Goal: Information Seeking & Learning: Learn about a topic

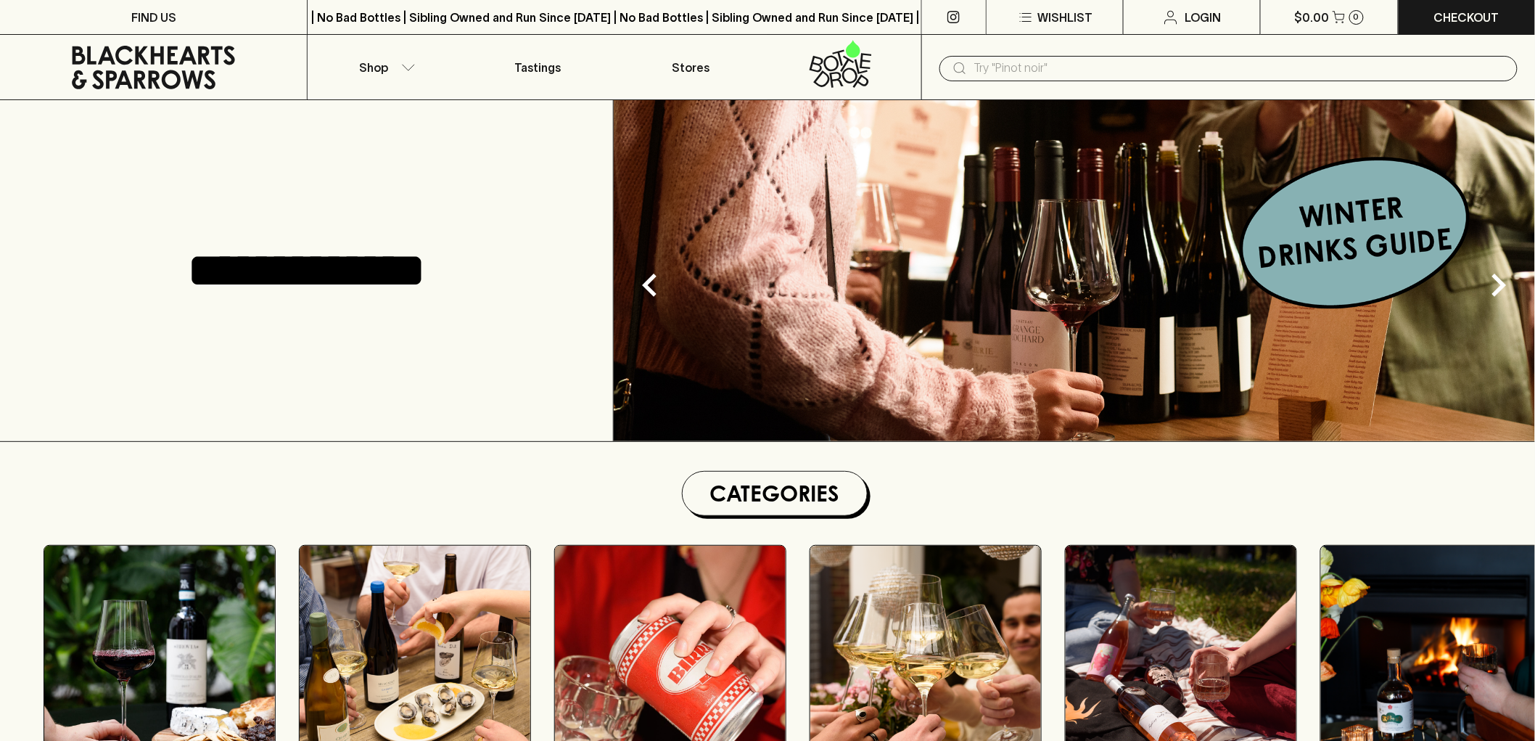
click at [1073, 68] on input "text" at bounding box center [1240, 68] width 532 height 23
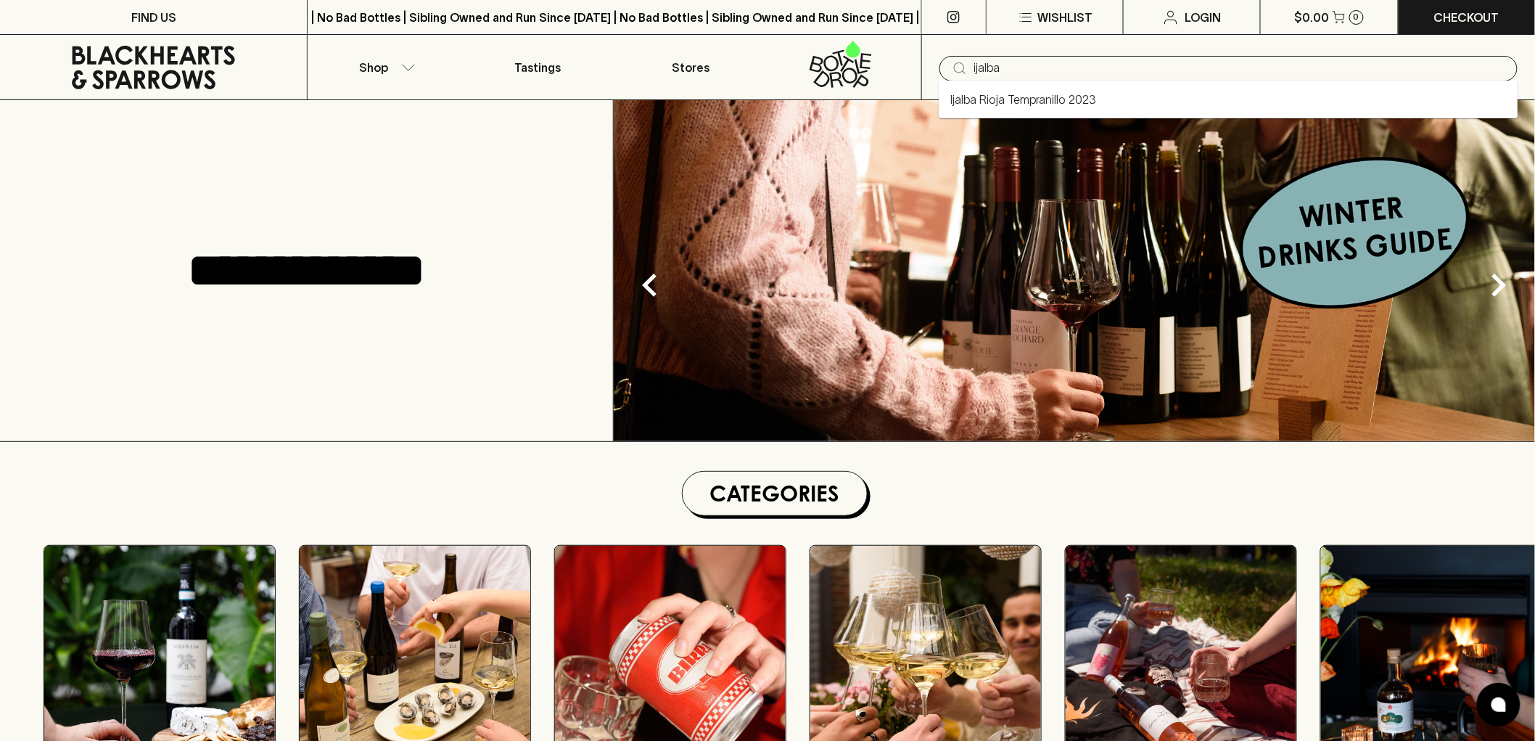
click at [1030, 99] on link "Ijalba Rioja Tempranillo 2023" at bounding box center [1023, 99] width 146 height 17
type input "Ijalba Rioja Tempranillo 2023"
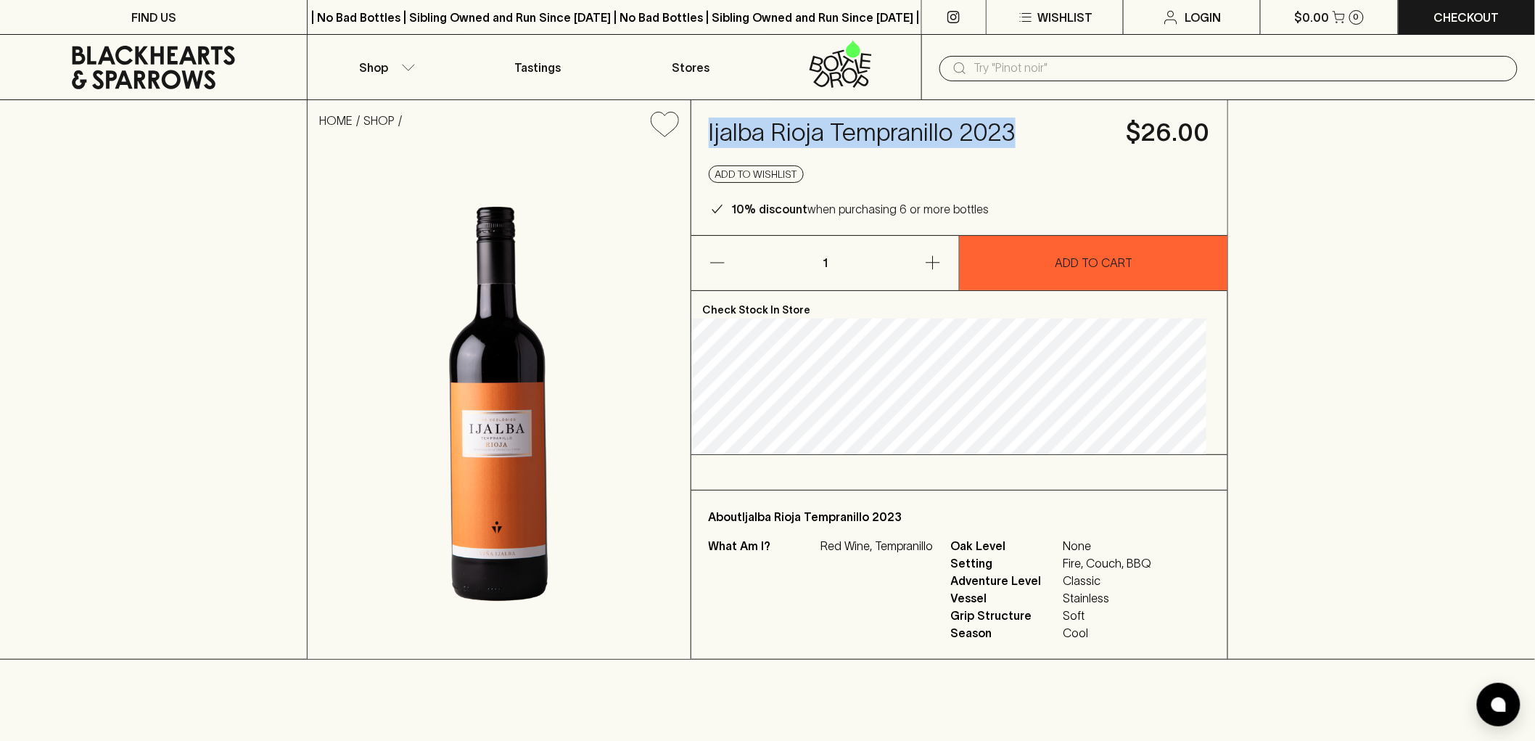
drag, startPoint x: 1050, startPoint y: 131, endPoint x: 730, endPoint y: 122, distance: 320.0
click at [730, 122] on h4 "Ijalba Rioja Tempranillo 2023" at bounding box center [909, 133] width 400 height 30
copy h4 "Ijalba Rioja Tempranillo 2023"
click at [1042, 575] on span "Adventure Level" at bounding box center [1005, 580] width 109 height 17
click at [1085, 601] on span "Stainless" at bounding box center [1107, 597] width 88 height 17
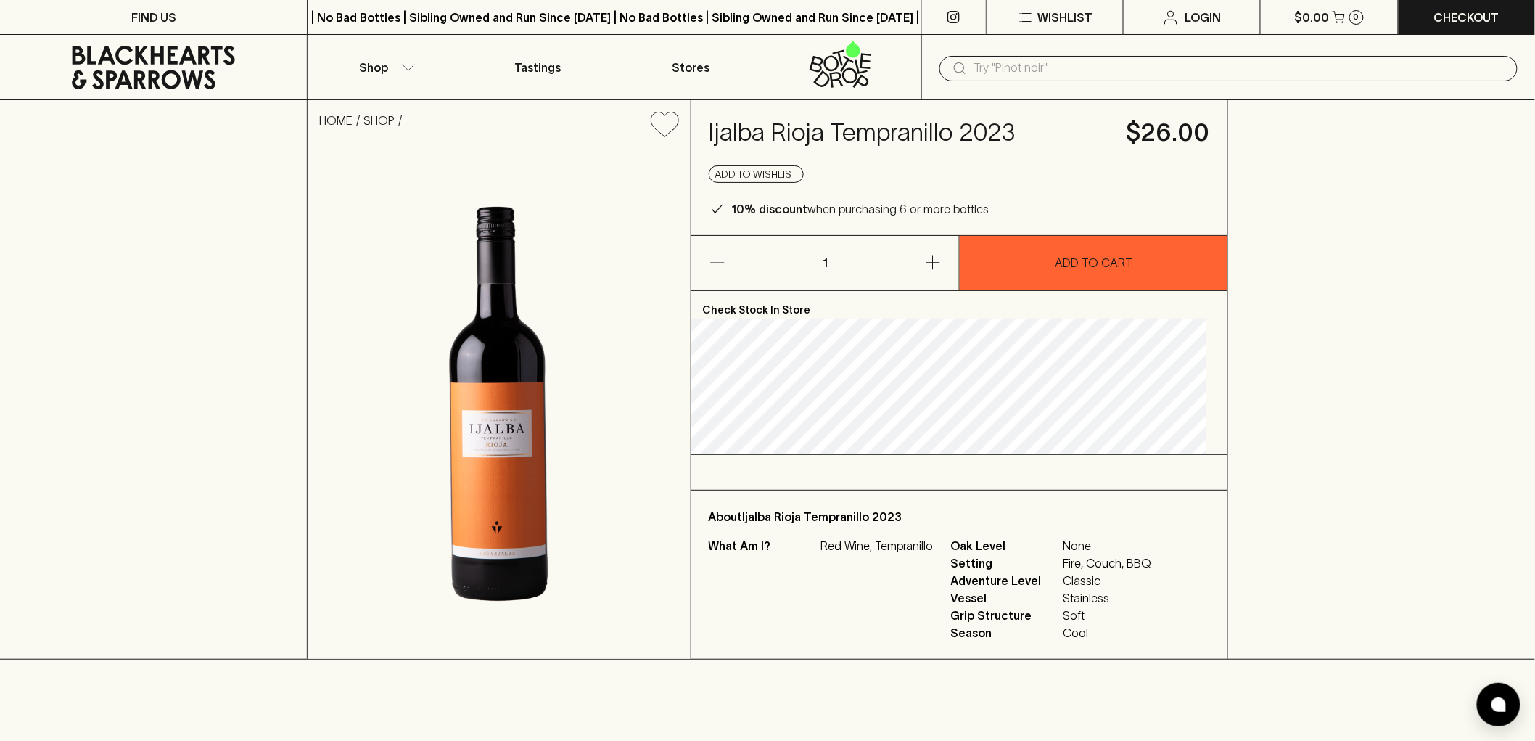
click at [136, 71] on icon at bounding box center [153, 68] width 163 height 44
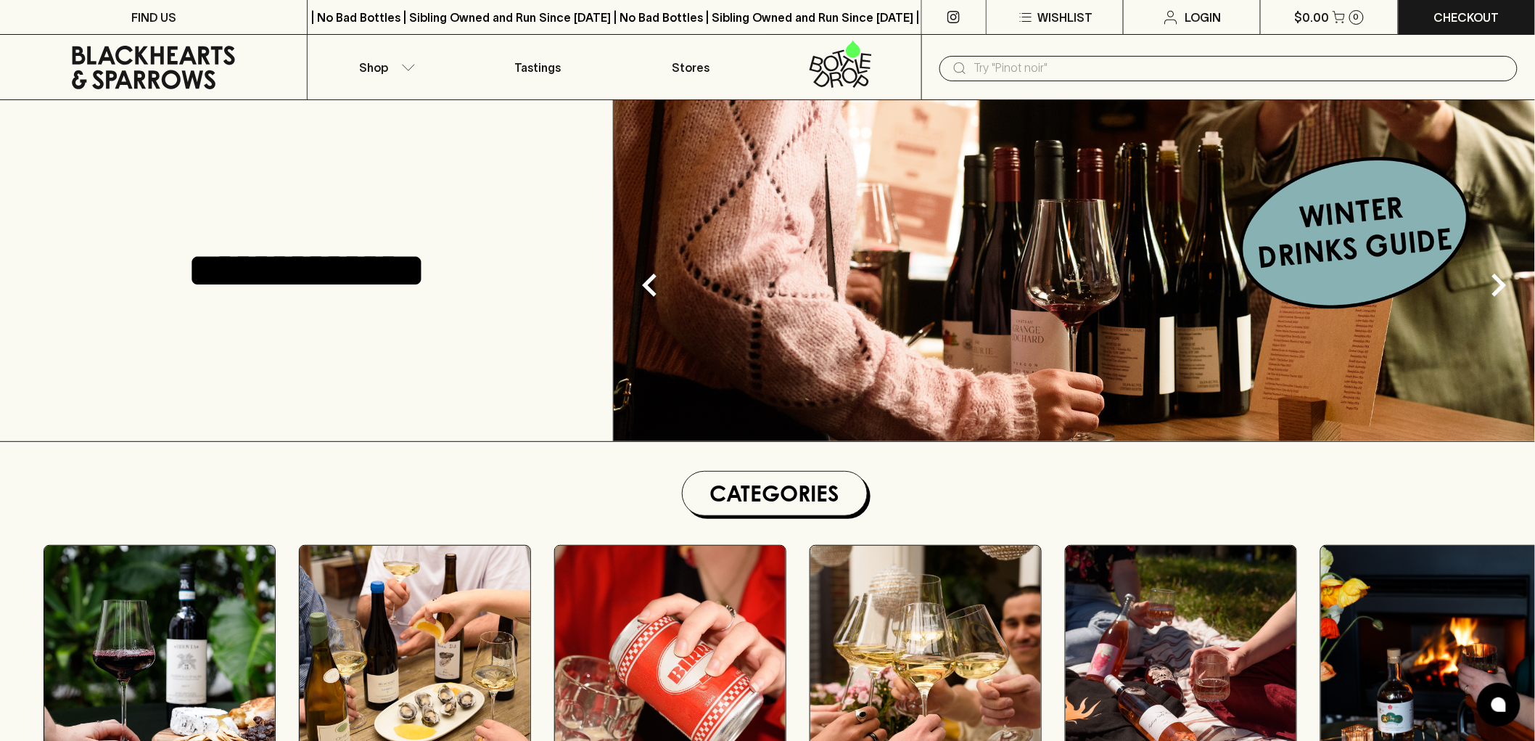
click at [1248, 61] on input "text" at bounding box center [1240, 68] width 532 height 23
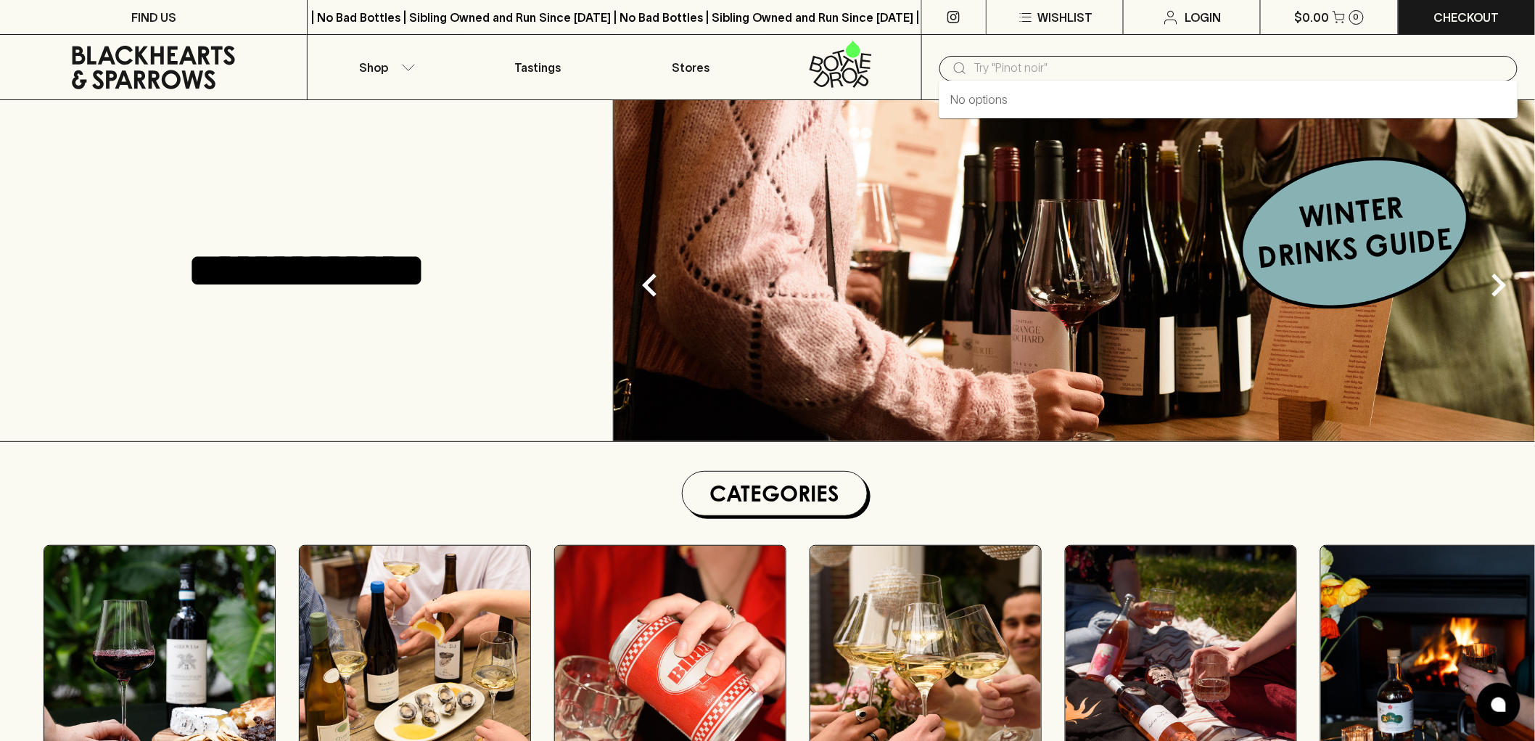
paste input "Future Perfect House Pinot Noir 2024"
click at [1096, 97] on li "Lyons Will Chardonnay 2024" at bounding box center [1228, 99] width 579 height 26
type input "Lyons Will Chardonnay 2024"
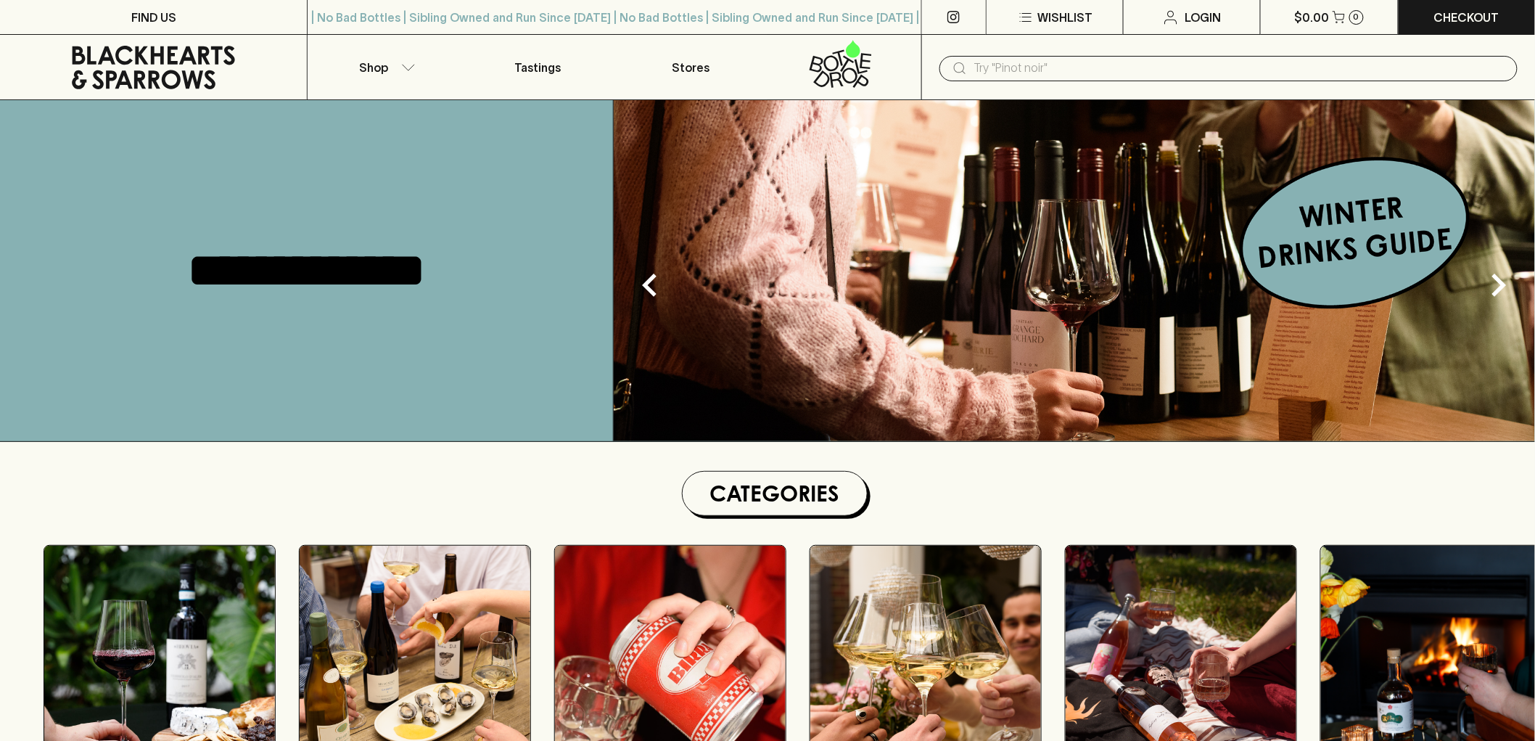
click at [1047, 69] on input "text" at bounding box center [1240, 68] width 532 height 23
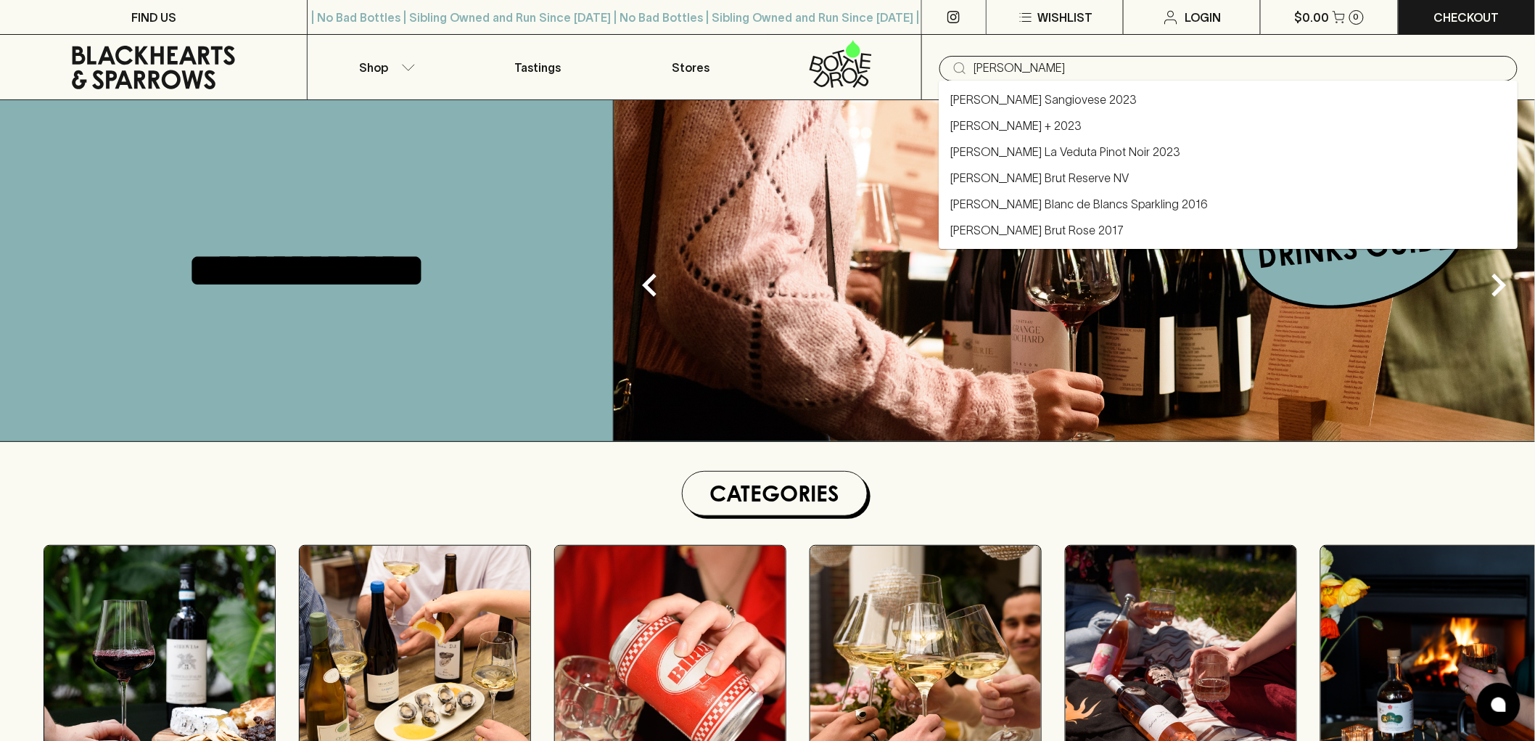
click at [1081, 128] on link "[PERSON_NAME] + 2023" at bounding box center [1015, 125] width 131 height 17
type input "[PERSON_NAME] + 2023"
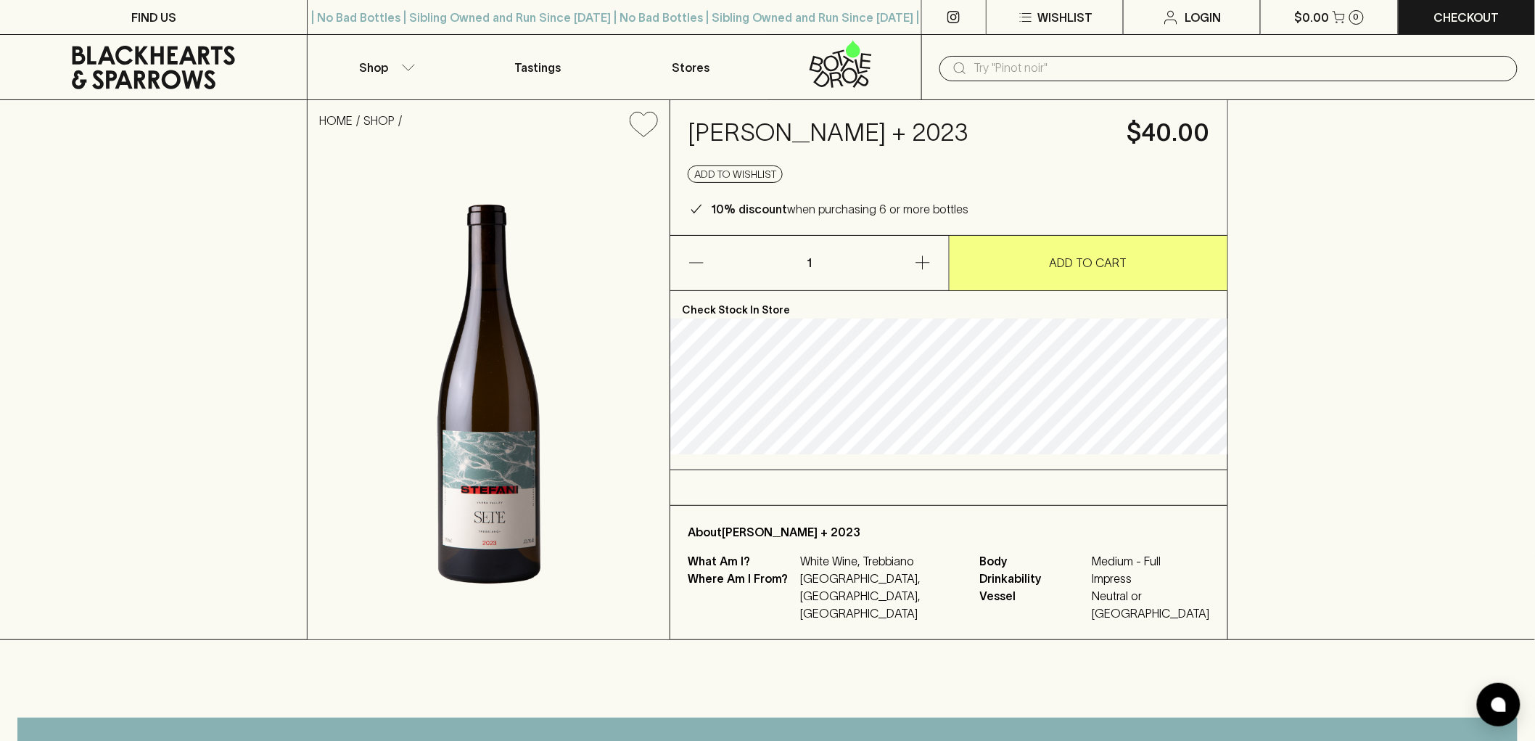
drag, startPoint x: 751, startPoint y: 168, endPoint x: 693, endPoint y: 145, distance: 62.2
click at [693, 145] on h4 "[PERSON_NAME] + 2023" at bounding box center [899, 133] width 422 height 30
copy h4 "[PERSON_NAME] + 2023"
click at [1256, 60] on input "text" at bounding box center [1240, 68] width 532 height 23
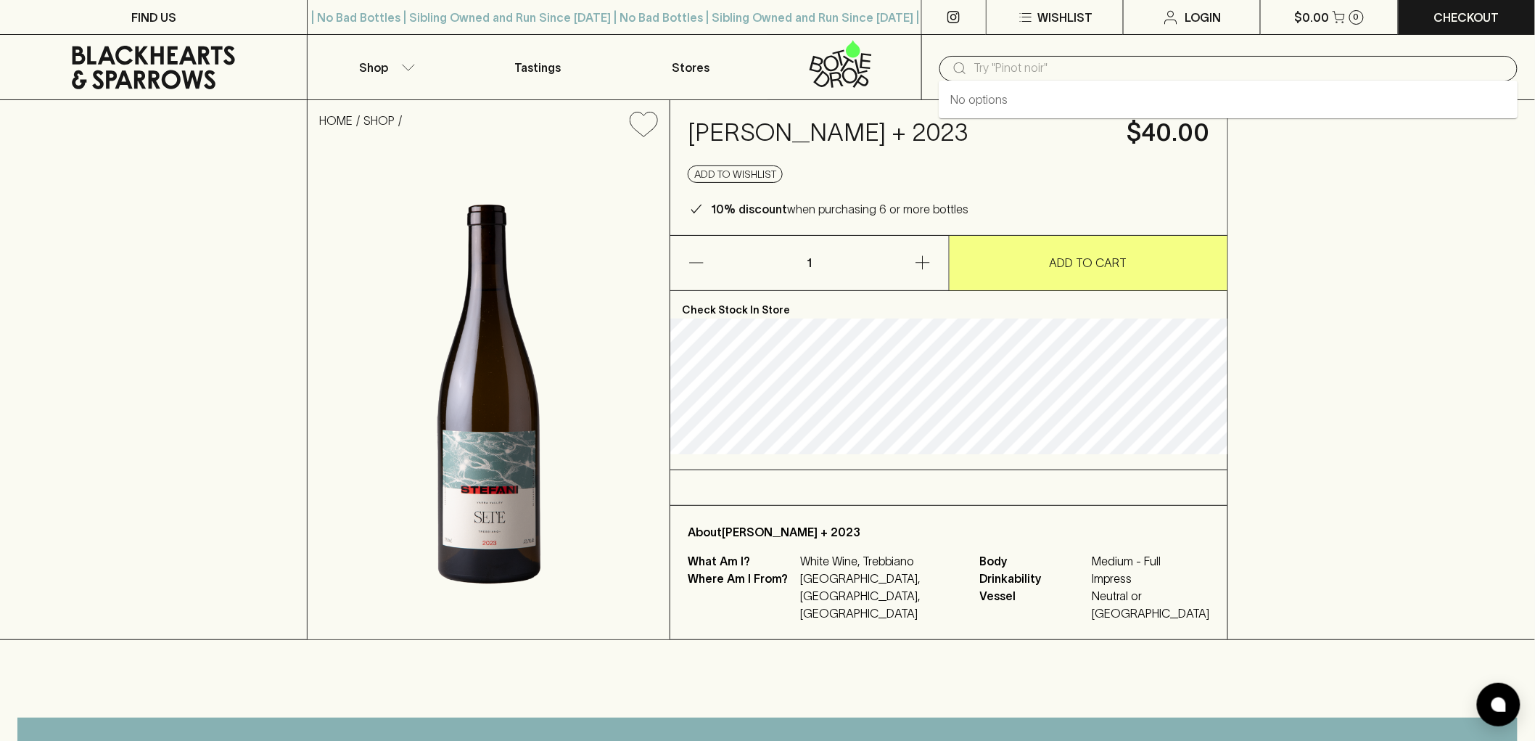
paste input "Clonakilla Oriada Shiraz 2023"
type input "Clonakilla Oriada Shiraz 2023"
drag, startPoint x: 1147, startPoint y: 64, endPoint x: 632, endPoint y: 0, distance: 518.9
